Goal: Information Seeking & Learning: Learn about a topic

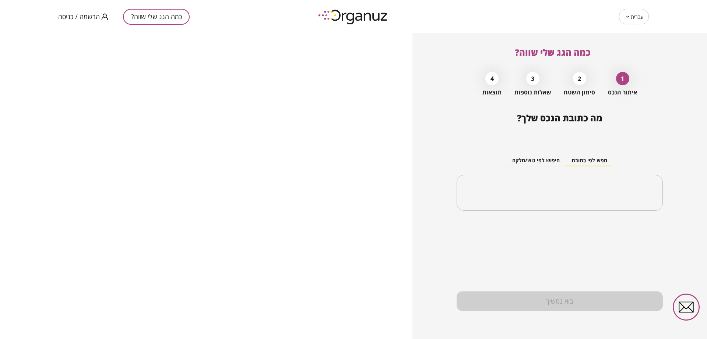
click at [70, 15] on span "הרשמה / כניסה" at bounding box center [79, 16] width 42 height 7
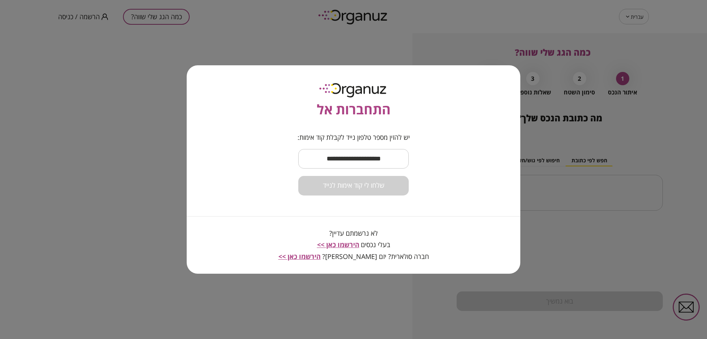
click at [361, 163] on input "text" at bounding box center [353, 159] width 111 height 22
type input "**********"
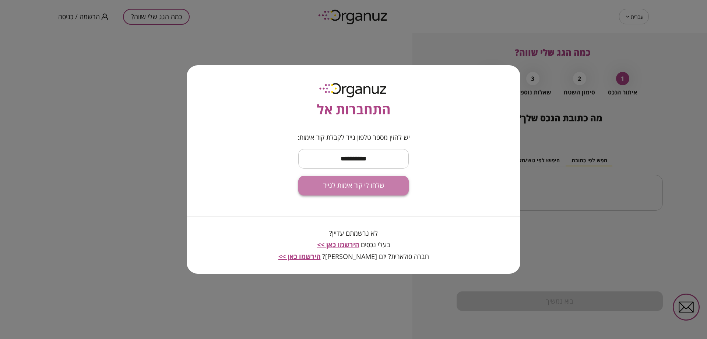
click at [385, 194] on button "שלחו לי קוד אימות לנייד" at bounding box center [353, 186] width 111 height 20
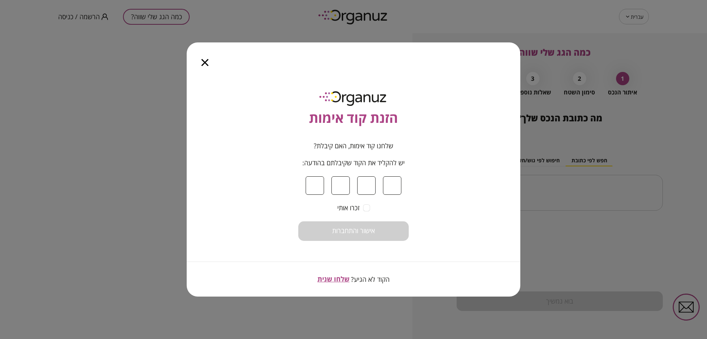
click at [321, 188] on input at bounding box center [315, 185] width 18 height 18
type input "*"
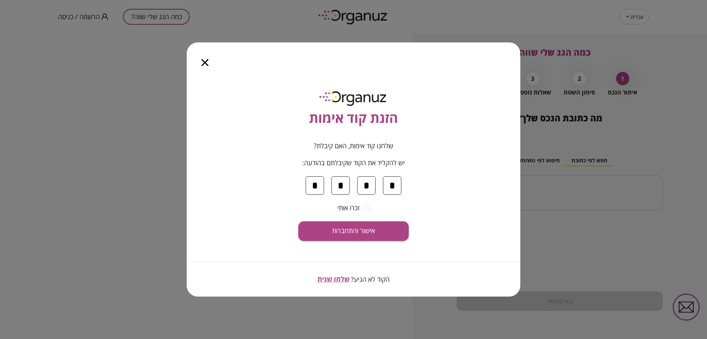
type input "*"
click at [369, 246] on div "הזנת קוד אימות שלחנו קוד אימות, האם קיבלת? יש להקליד את הקוד שקיבלתם בהודעה: * …" at bounding box center [354, 184] width 334 height 223
click at [340, 229] on span "אישור והתחברות" at bounding box center [353, 231] width 43 height 8
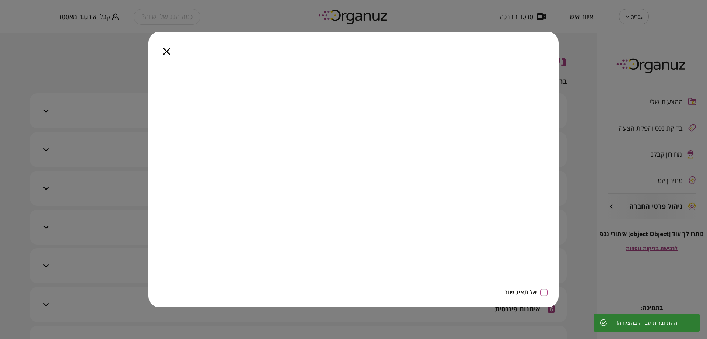
click at [166, 54] on icon "button" at bounding box center [166, 51] width 7 height 7
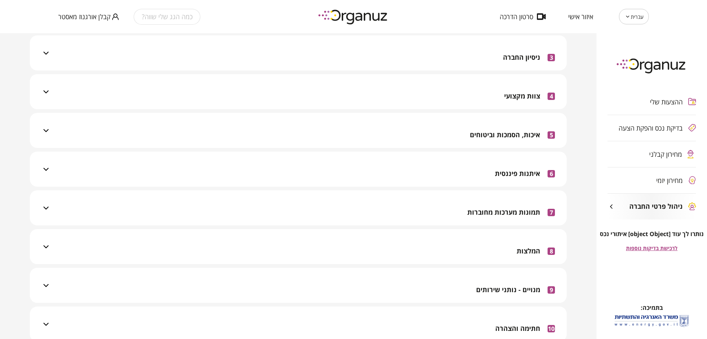
scroll to position [208, 0]
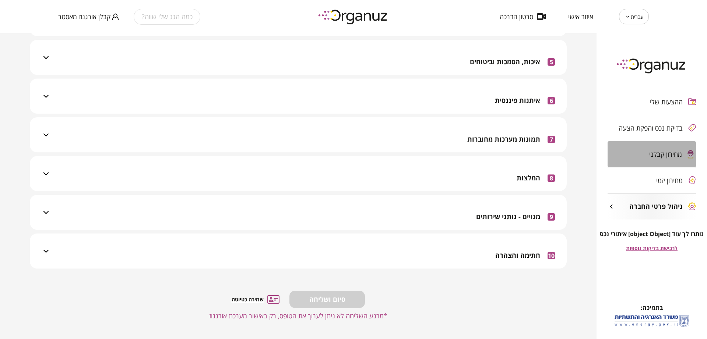
click at [647, 154] on div "מחירון קבלני" at bounding box center [645, 153] width 74 height 7
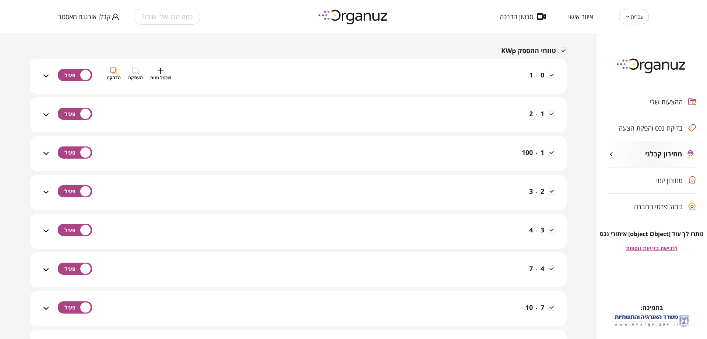
scroll to position [111, 0]
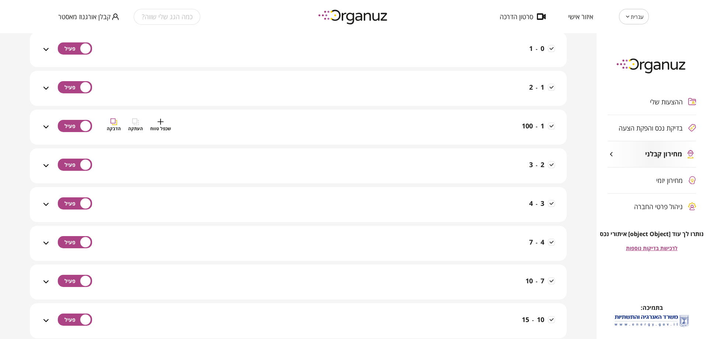
click at [352, 132] on div "1 - 100 שכפל טווח העתקה הדבקה" at bounding box center [302, 131] width 505 height 26
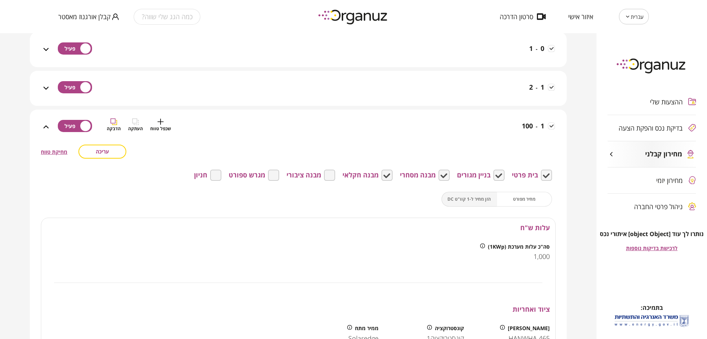
click at [402, 130] on div "1 - 100 שכפל טווח העתקה הדבקה" at bounding box center [302, 131] width 505 height 26
